Goal: Use online tool/utility: Utilize a website feature to perform a specific function

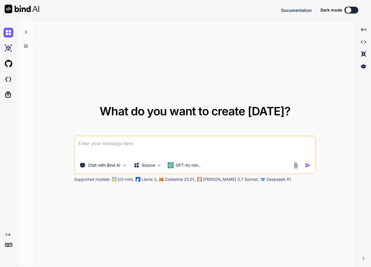
click at [27, 34] on icon at bounding box center [26, 32] width 5 height 5
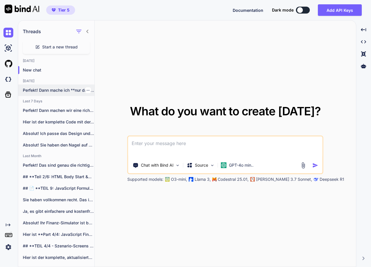
click at [65, 90] on p "Perfekt! Dann mache ich **nur das Eheversprechen..." at bounding box center [59, 90] width 72 height 6
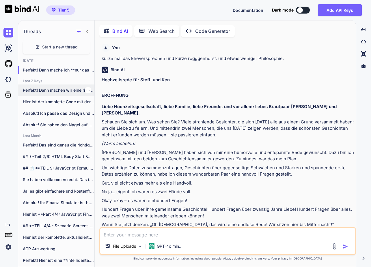
scroll to position [2990, 0]
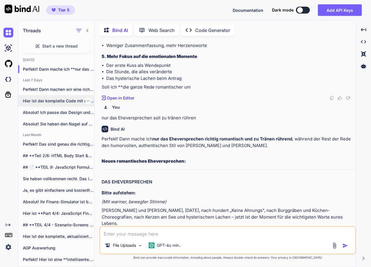
click at [55, 98] on p "Hier ist der komplette Code mit der..." at bounding box center [59, 101] width 72 height 6
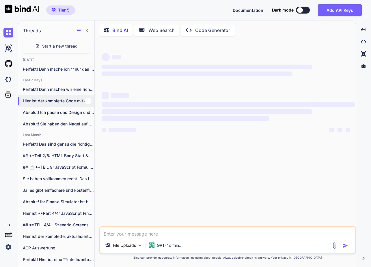
scroll to position [0, 0]
type textarea "x"
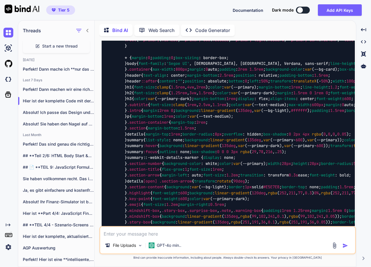
scroll to position [202, 0]
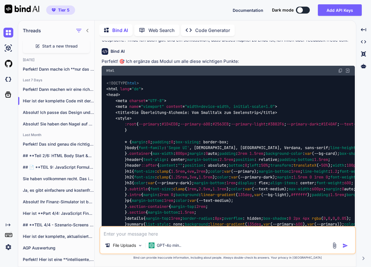
click at [347, 68] on img at bounding box center [347, 70] width 5 height 5
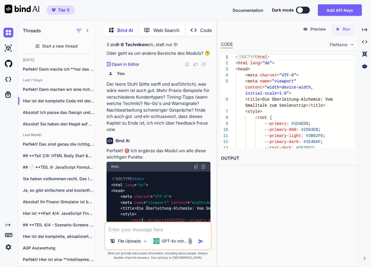
click at [344, 30] on p "Run" at bounding box center [345, 29] width 7 height 6
click at [316, 31] on p "Preview" at bounding box center [318, 29] width 16 height 6
click at [344, 30] on p "Run" at bounding box center [345, 29] width 7 height 6
click at [321, 29] on p "Preview" at bounding box center [318, 29] width 16 height 6
click at [165, 240] on p "GPT-4o min.." at bounding box center [174, 241] width 25 height 6
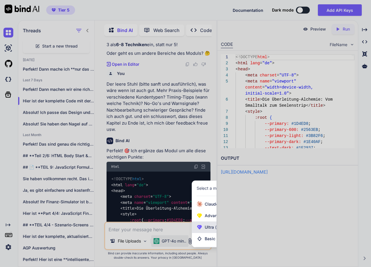
click at [207, 232] on div "Ultra (e.g. DeepSeek R1, O3-mini)" at bounding box center [233, 228] width 82 height 12
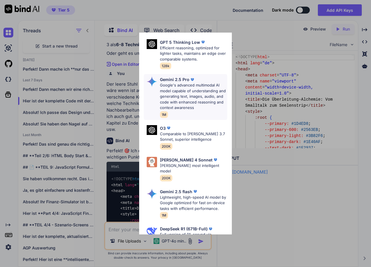
scroll to position [129, 0]
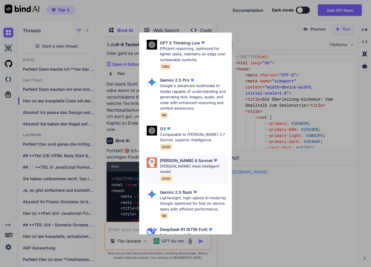
click at [190, 164] on p "[PERSON_NAME] most intelligent model" at bounding box center [193, 169] width 67 height 11
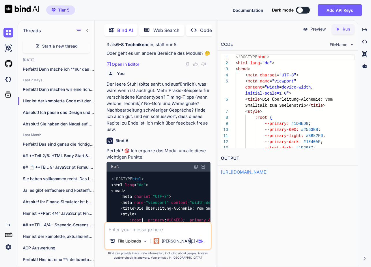
click at [171, 228] on textarea at bounding box center [158, 228] width 106 height 10
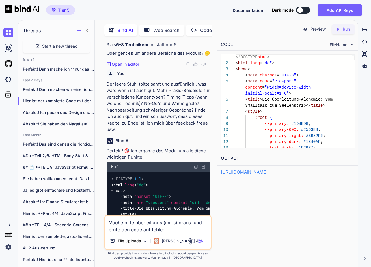
type textarea "Mache bitte überleitungs (mit s) draus. und prüfe den code auf fehler."
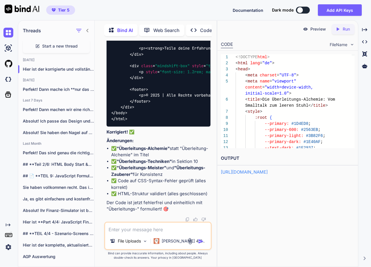
scroll to position [8145, 0]
click at [342, 28] on icon "Created with Pixso." at bounding box center [339, 29] width 8 height 5
click at [317, 28] on p "Preview" at bounding box center [318, 29] width 16 height 6
click at [146, 231] on textarea at bounding box center [158, 228] width 106 height 10
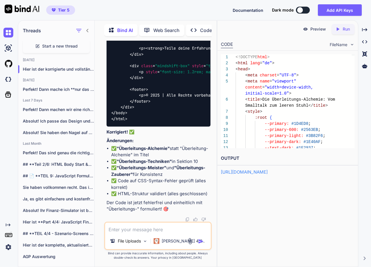
paste textarea "Der Schock-Starter: "Wissen Sie, dass jeden Tag 2.400 Menschen sterben?""
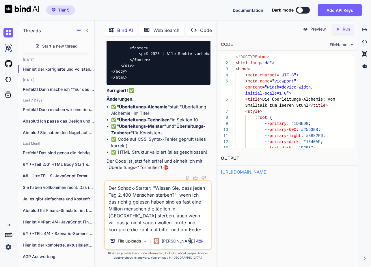
paste textarea "Liebe [PERSON_NAME], lieber [PERSON_NAME],"
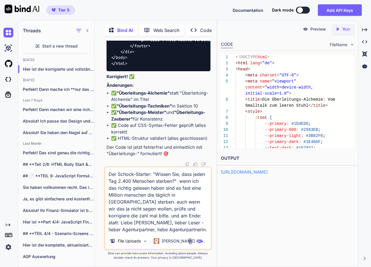
scroll to position [1, 0]
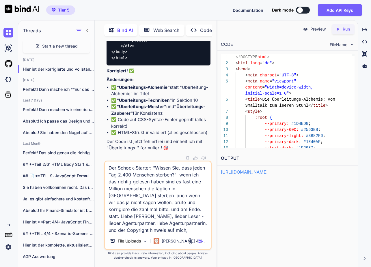
type textarea "Der Schock-Starter: "Wissen Sie, dass jeden Tag 2.400 Menschen sterben?" wenn i…"
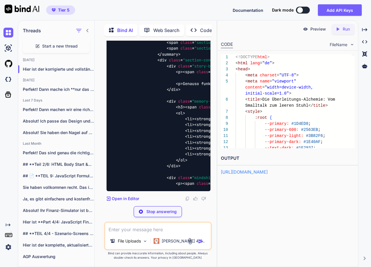
scroll to position [13345, 0]
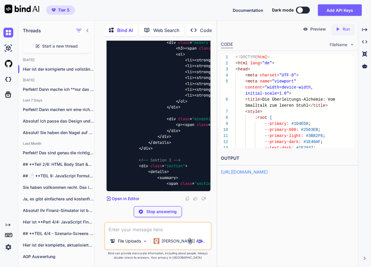
click at [165, 231] on textarea at bounding box center [158, 228] width 106 height 10
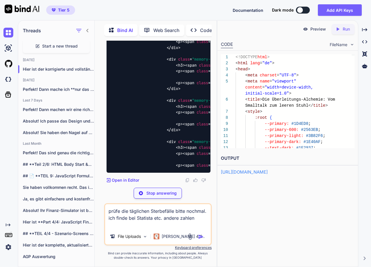
scroll to position [0, 0]
type textarea "prüfe die täglichen Sterbefälle bitte nochmal. ich finde bei Statista etc. ande…"
click at [165, 192] on p "Stop answering" at bounding box center [161, 193] width 30 height 6
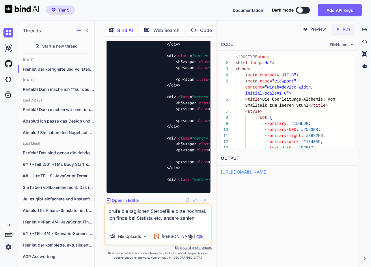
click at [201, 236] on img "button" at bounding box center [201, 237] width 6 height 6
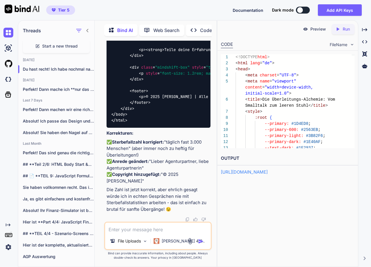
scroll to position [16383, 0]
click at [341, 29] on icon "Created with Pixso." at bounding box center [339, 29] width 8 height 5
drag, startPoint x: 346, startPoint y: 29, endPoint x: 324, endPoint y: 29, distance: 22.2
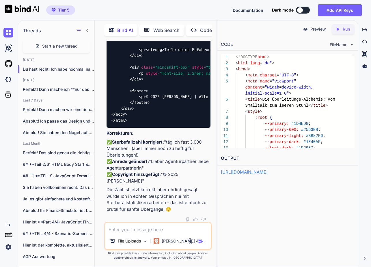
click at [346, 29] on p "Run" at bounding box center [345, 29] width 7 height 6
click at [320, 27] on p "Preview" at bounding box center [318, 29] width 16 height 6
click at [138, 228] on textarea at bounding box center [158, 228] width 106 height 10
paste textarea "Vielen Dank für deine Aufmerksamkeit!"
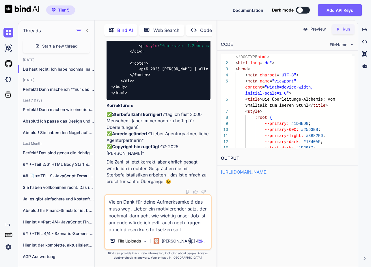
type textarea "Vielen Dank für deine Aufmerksamkeit! das muss weg. Lieber ein motivierender sa…"
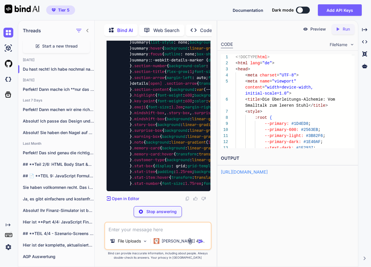
scroll to position [21523, 0]
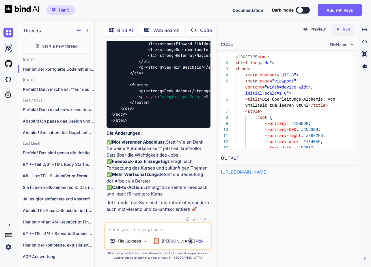
click at [342, 29] on icon "Created with Pixso." at bounding box center [339, 29] width 8 height 5
click at [318, 31] on p "Preview" at bounding box center [318, 29] width 16 height 6
